Goal: Information Seeking & Learning: Check status

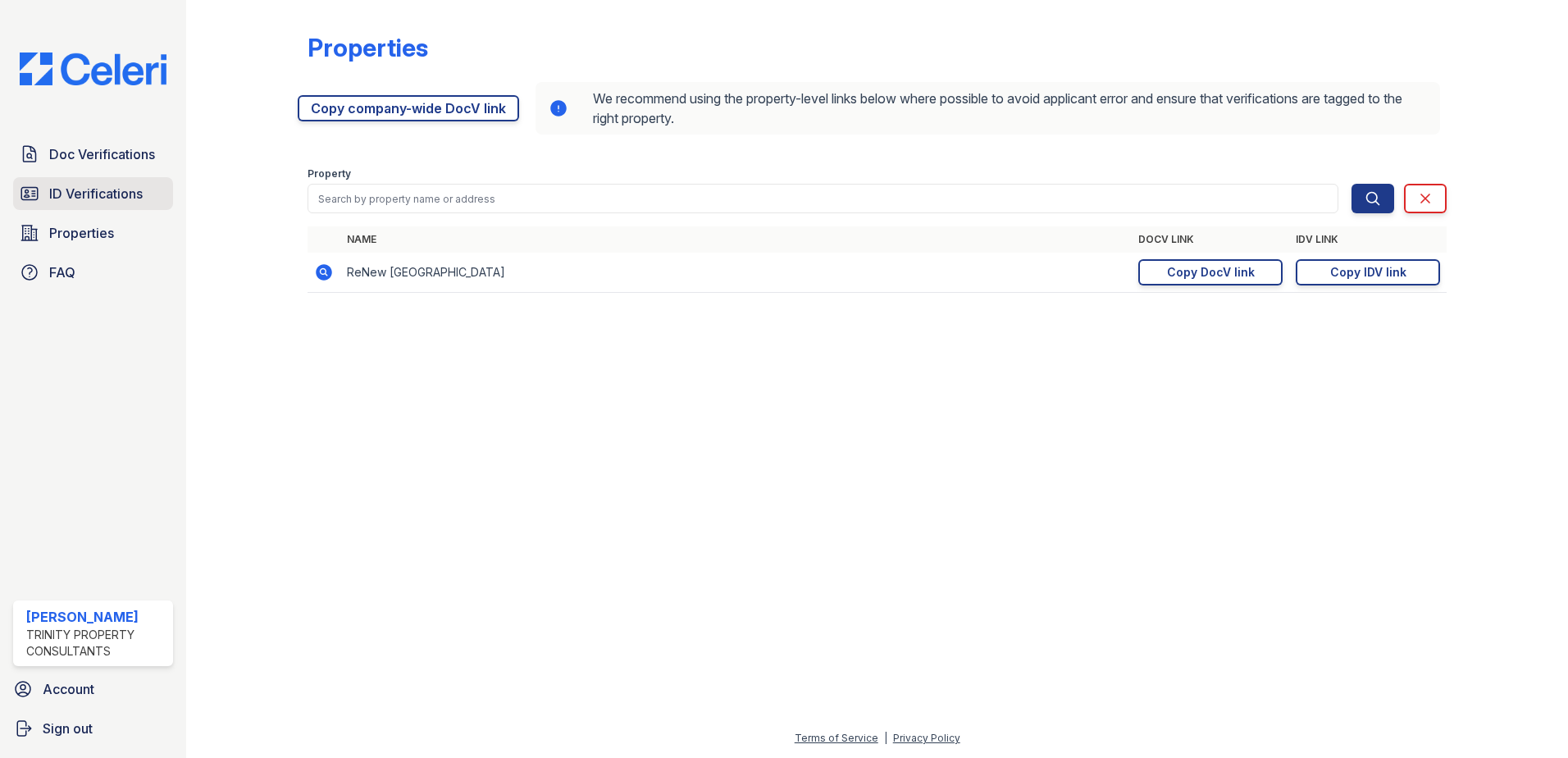
click at [66, 195] on span "ID Verifications" at bounding box center [95, 194] width 93 height 20
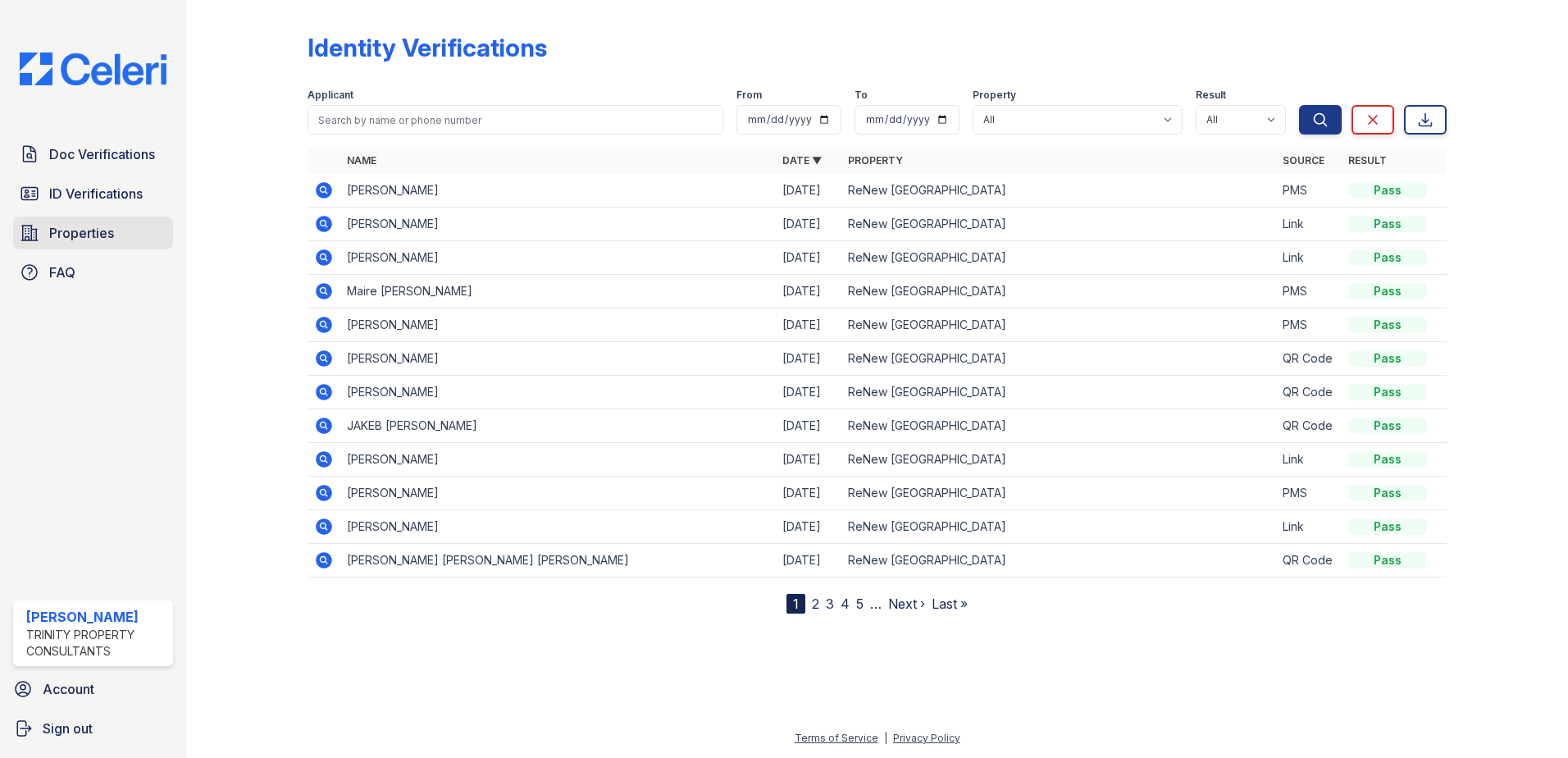
click at [99, 219] on link "Properties" at bounding box center [93, 233] width 160 height 33
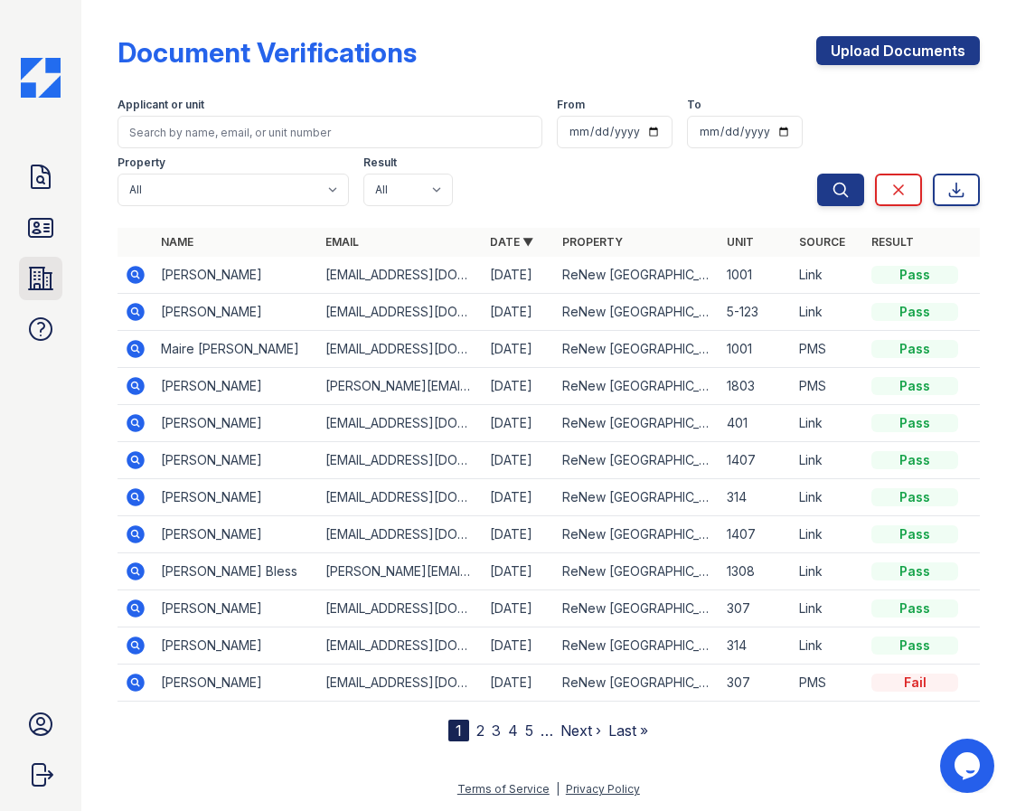
click at [33, 276] on icon at bounding box center [40, 278] width 29 height 29
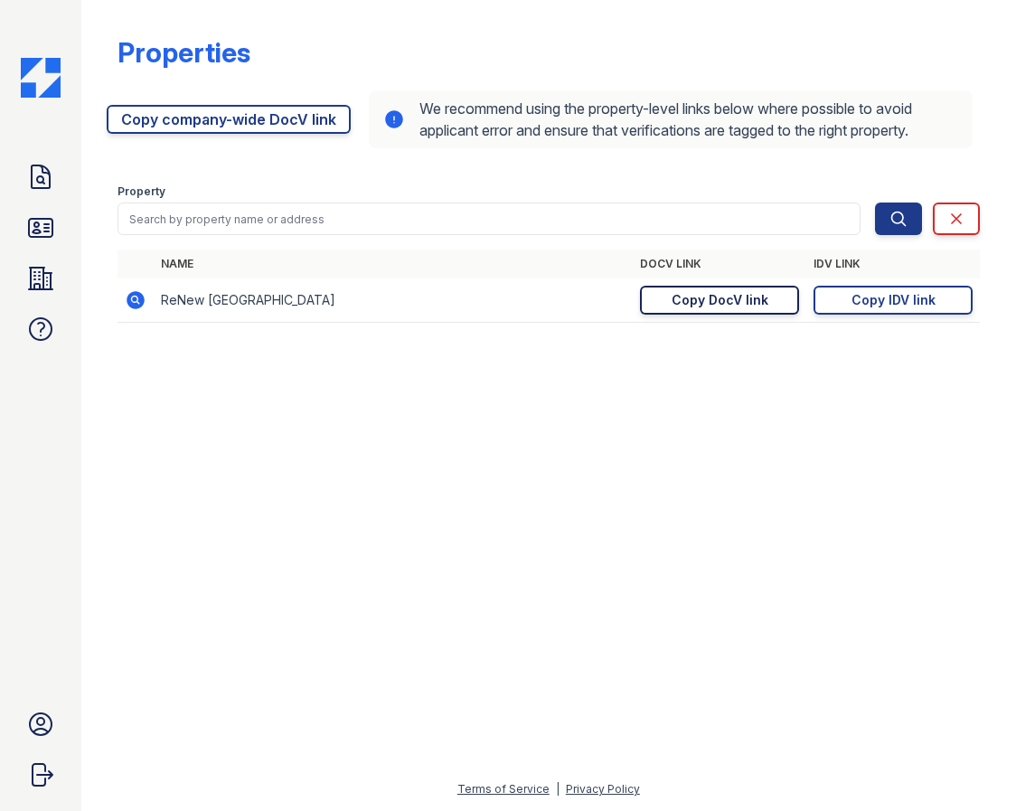
click at [763, 299] on div "Copy DocV link" at bounding box center [720, 300] width 97 height 18
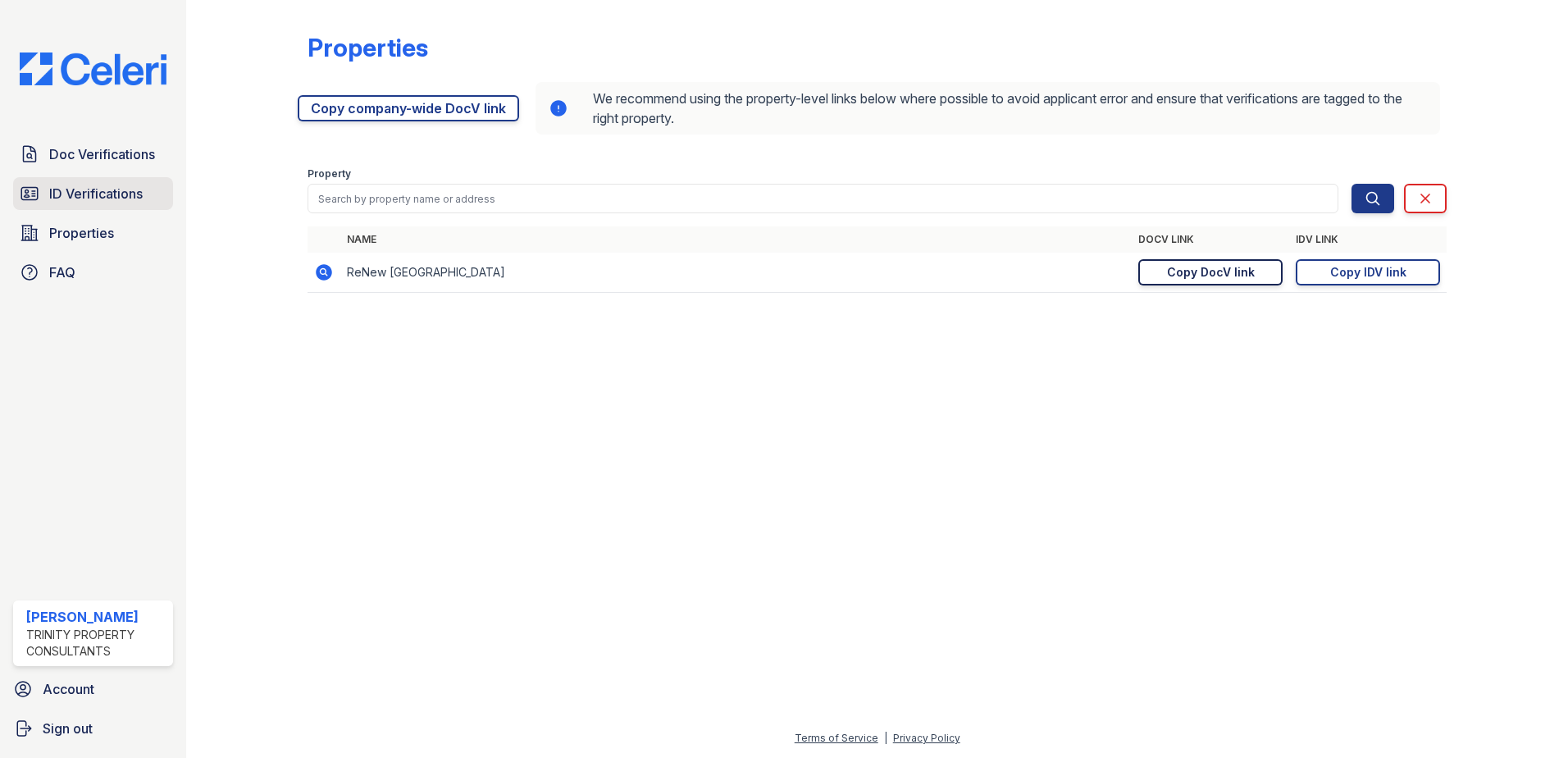
click at [129, 190] on span "ID Verifications" at bounding box center [95, 194] width 93 height 20
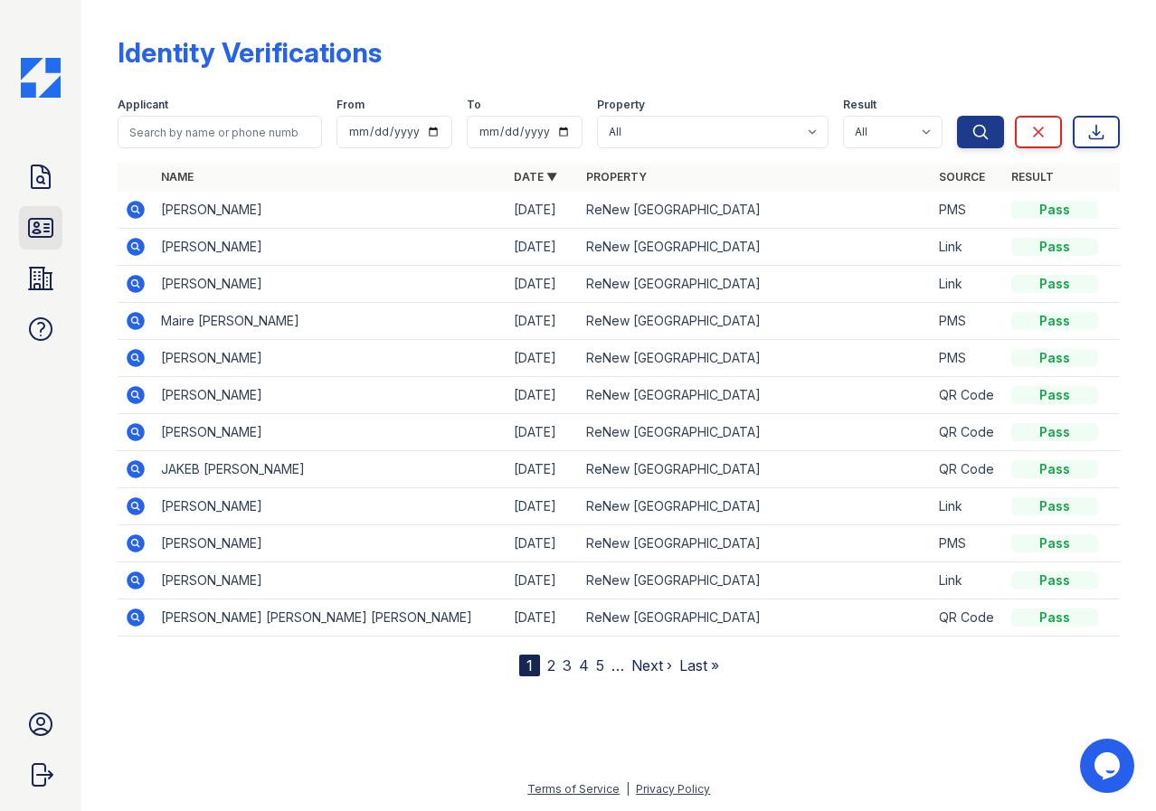
click at [42, 232] on icon at bounding box center [40, 227] width 29 height 29
click at [48, 222] on icon at bounding box center [40, 227] width 29 height 29
click at [52, 219] on icon at bounding box center [41, 228] width 24 height 18
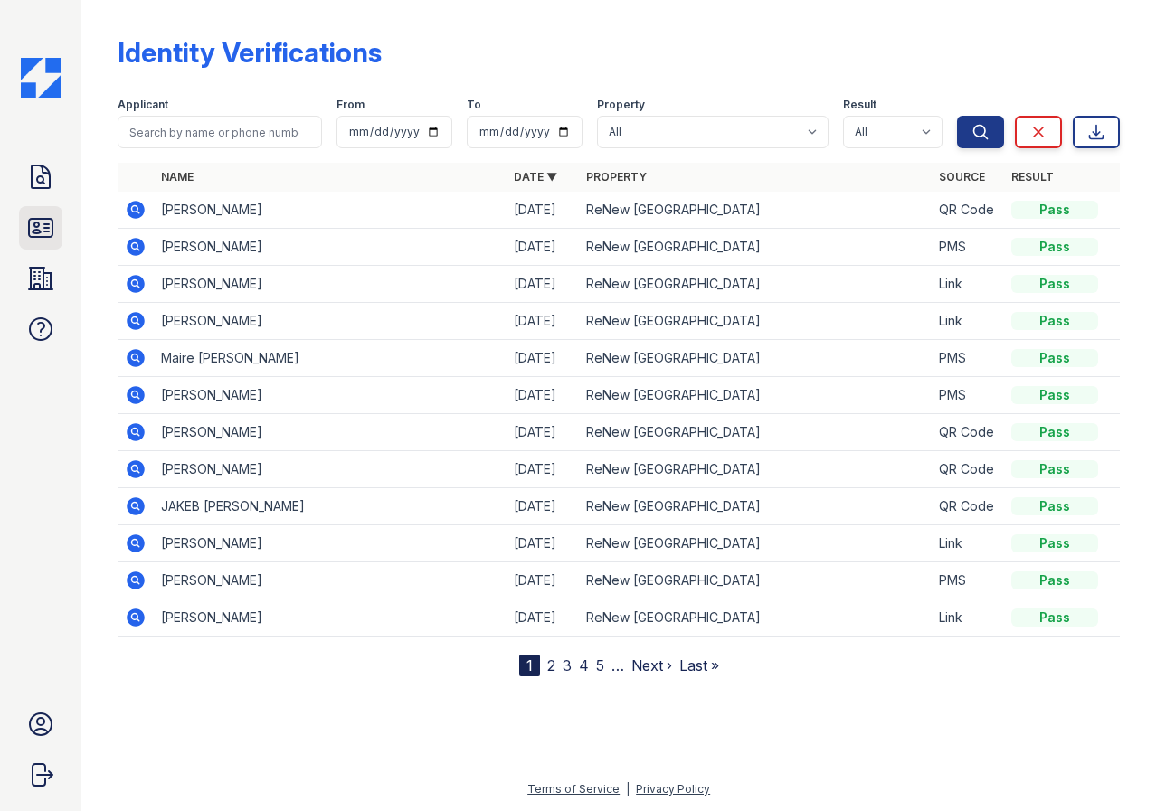
click at [29, 232] on icon at bounding box center [41, 228] width 24 height 18
click at [214, 142] on input "search" at bounding box center [220, 132] width 204 height 33
type input "jacob"
click at [957, 116] on button "Search" at bounding box center [980, 132] width 47 height 33
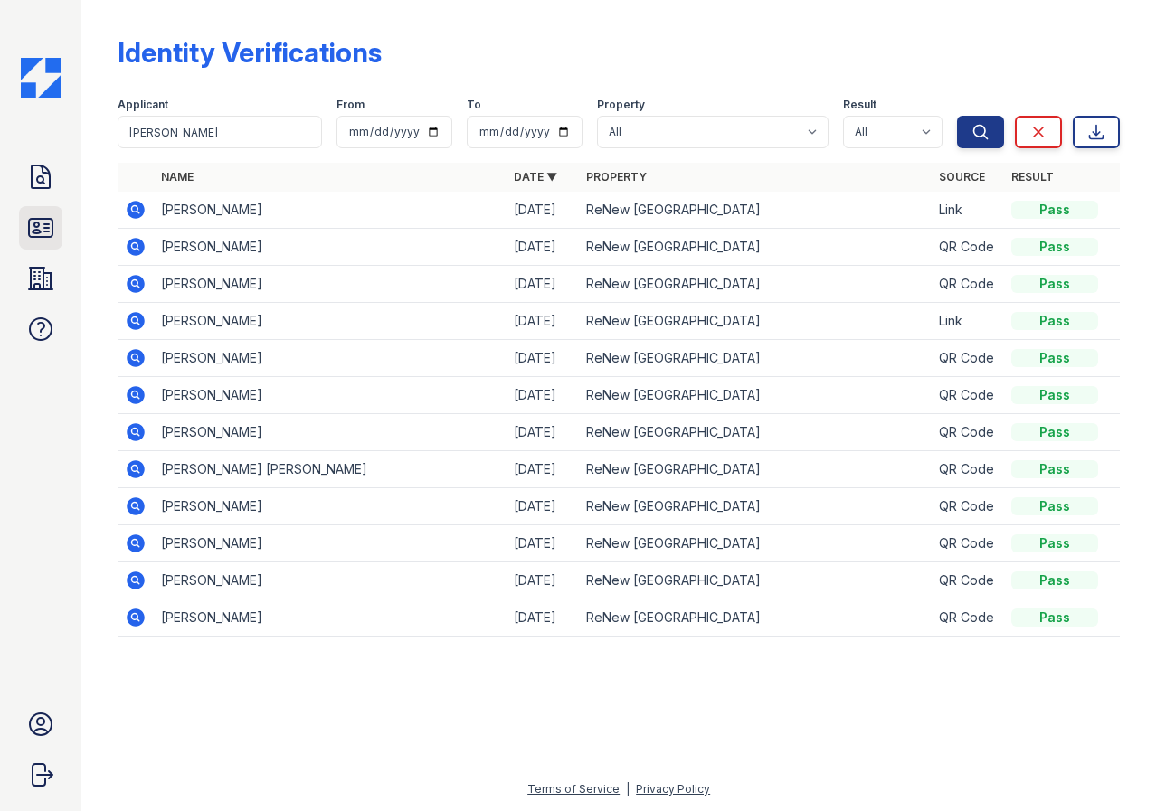
click at [38, 210] on link "ID Verifications" at bounding box center [40, 227] width 43 height 43
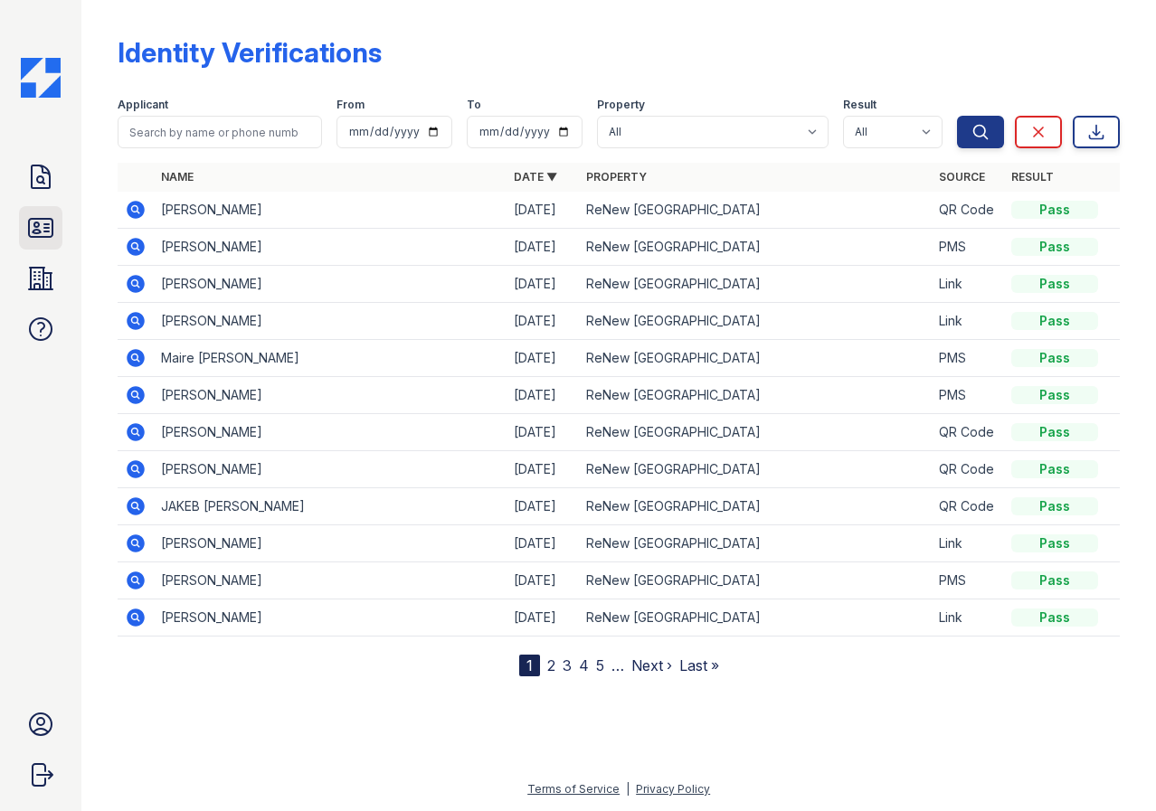
click at [36, 231] on icon at bounding box center [41, 228] width 24 height 18
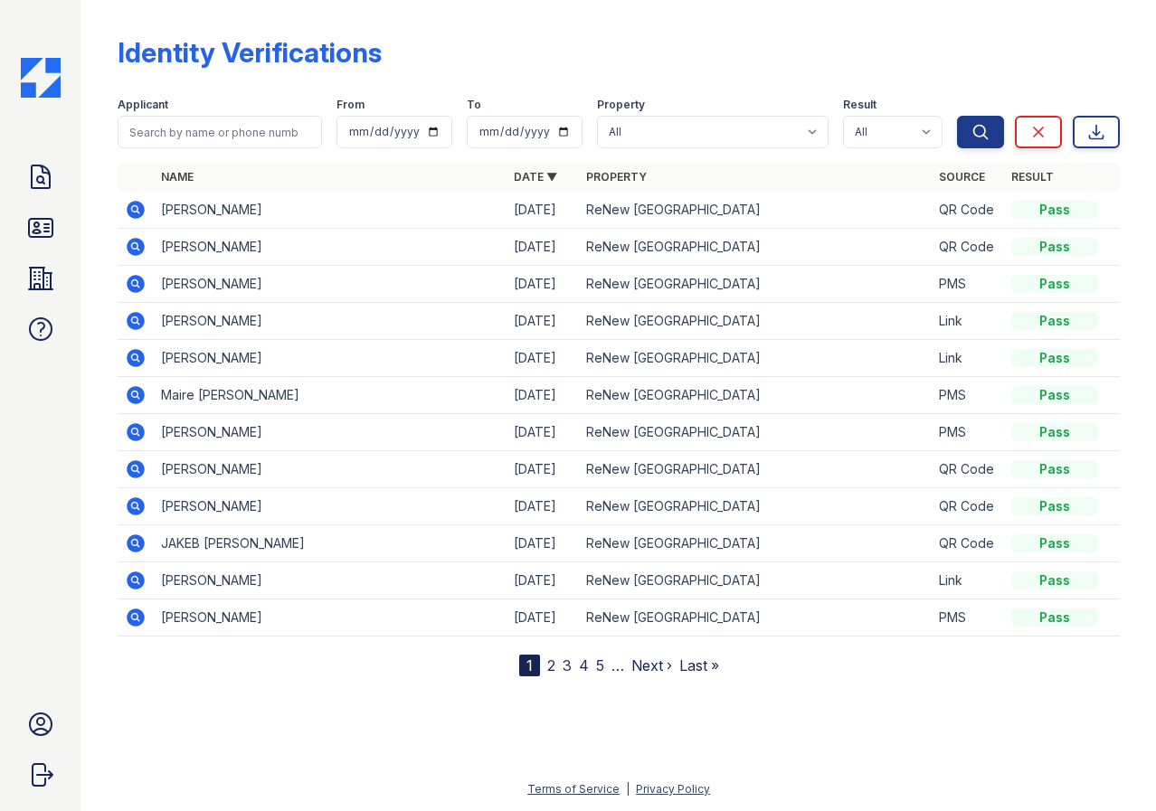
click at [36, 231] on icon at bounding box center [41, 228] width 24 height 18
click at [44, 229] on icon at bounding box center [40, 227] width 29 height 29
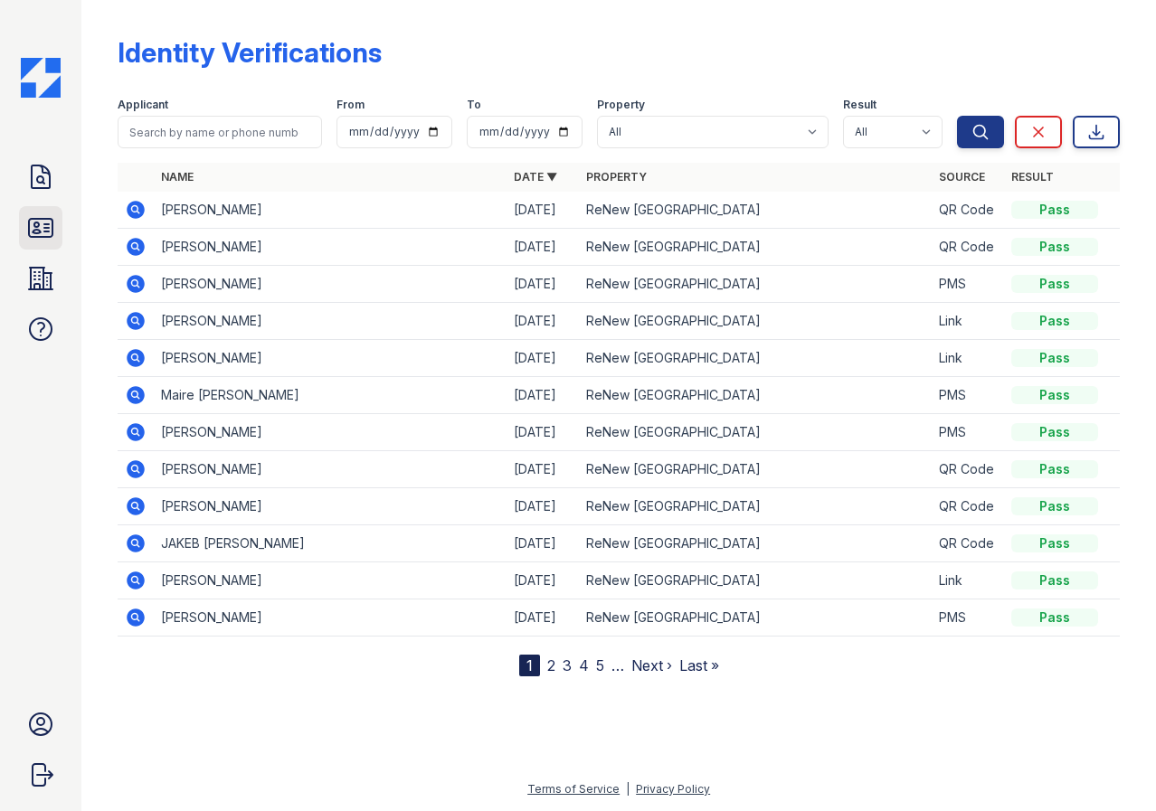
click at [25, 217] on link "ID Verifications" at bounding box center [40, 227] width 43 height 43
click at [25, 222] on link "ID Verifications" at bounding box center [40, 227] width 43 height 43
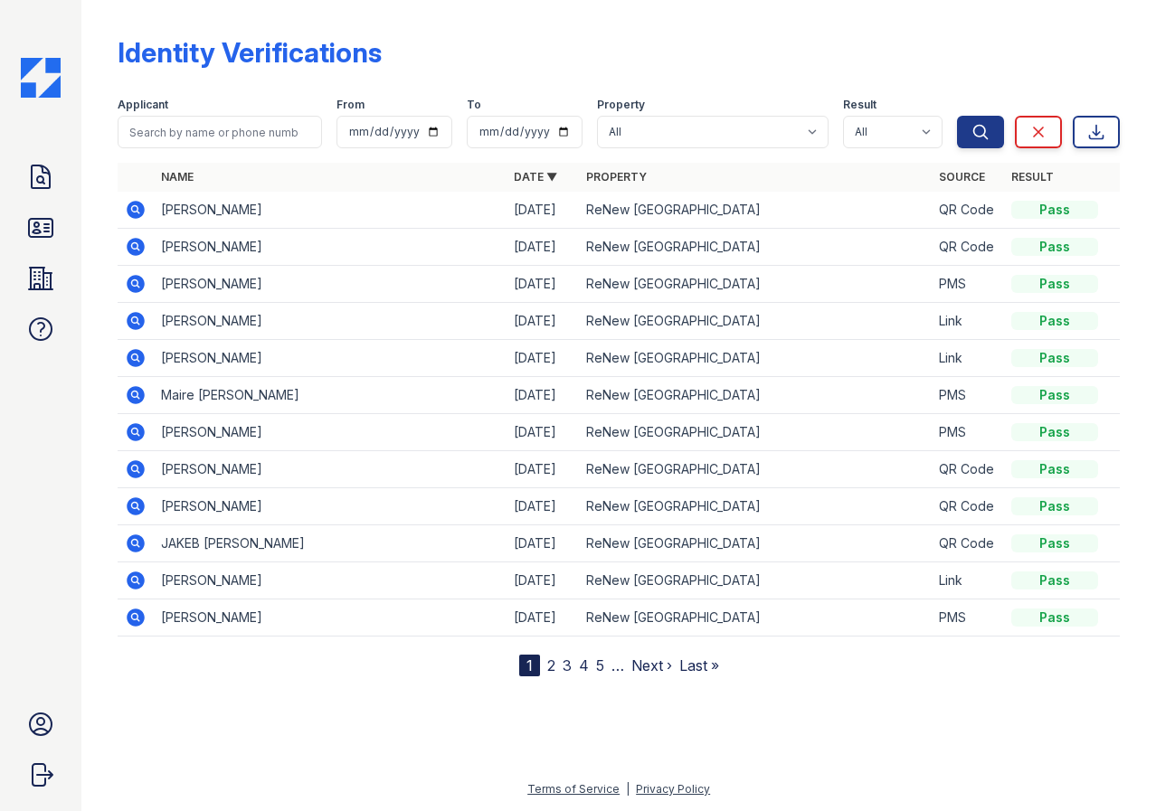
click at [25, 222] on link "ID Verifications" at bounding box center [40, 227] width 43 height 43
click at [40, 222] on icon at bounding box center [40, 227] width 29 height 29
click at [40, 232] on icon at bounding box center [41, 228] width 24 height 18
